Goal: Transaction & Acquisition: Purchase product/service

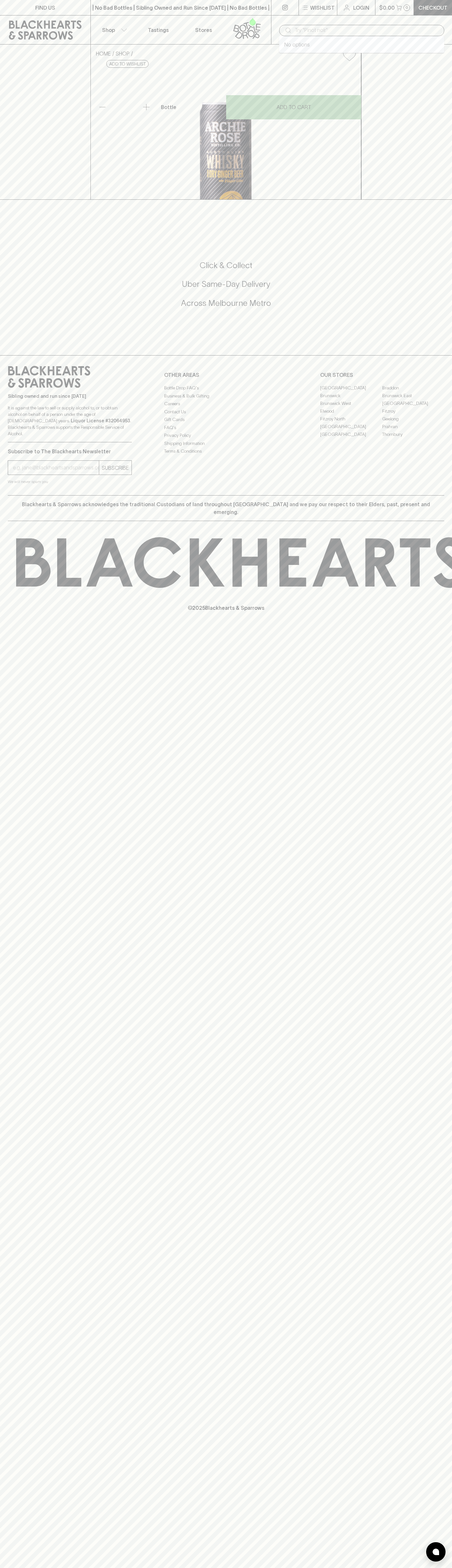
click at [338, 30] on input "text" at bounding box center [366, 30] width 144 height 10
click at [420, 509] on div "FIND US | No Bad Bottles | Sibling Owned and Run Since 2006 | No Bad Bottles | …" at bounding box center [226, 784] width 452 height 1568
click at [158, 1567] on html "FIND US | No Bad Bottles | Sibling Owned and Run Since 2006 | No Bad Bottles | …" at bounding box center [226, 784] width 452 height 1568
click at [23, 200] on div "HOME SHOP Archie Rose Whisky & Dry Ginger Beer with Finger Lime 330ml $8.50 Add…" at bounding box center [226, 122] width 452 height 155
